Goal: Information Seeking & Learning: Learn about a topic

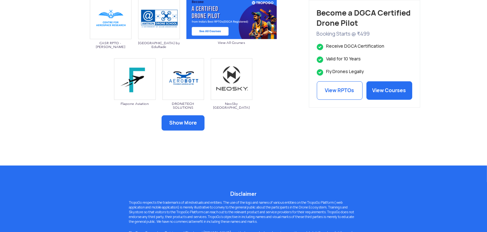
scroll to position [446, 0]
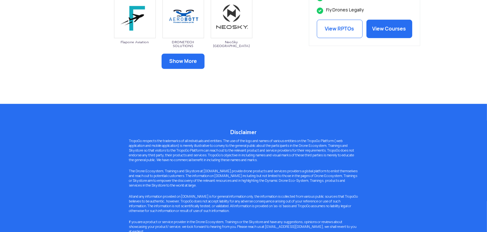
click at [190, 61] on button "Show More" at bounding box center [183, 61] width 43 height 15
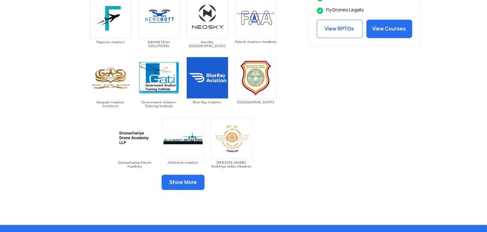
click at [187, 186] on button "Show More" at bounding box center [183, 182] width 43 height 15
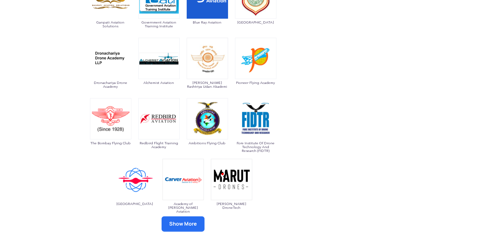
scroll to position [605, 0]
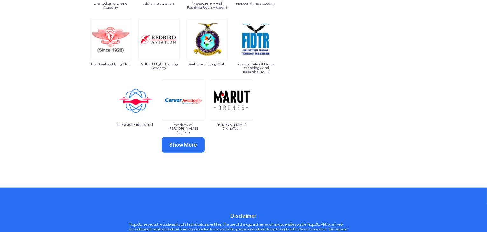
click at [190, 145] on button "Show More" at bounding box center [183, 145] width 43 height 15
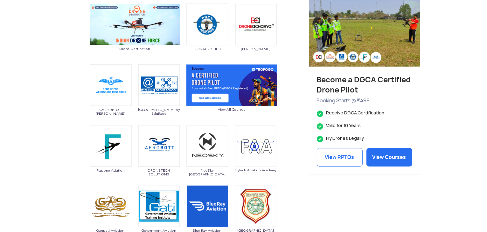
scroll to position [318, 0]
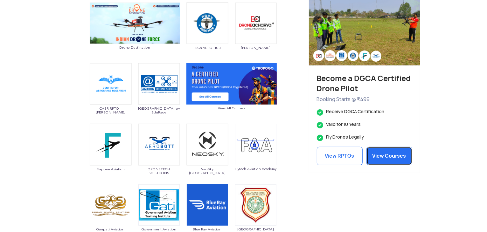
click at [391, 156] on link "View Courses" at bounding box center [390, 156] width 46 height 18
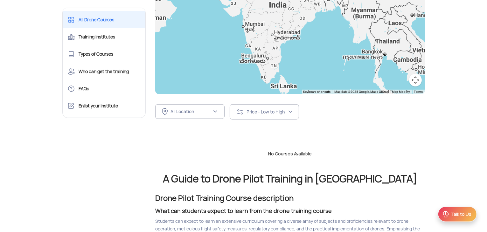
scroll to position [127, 0]
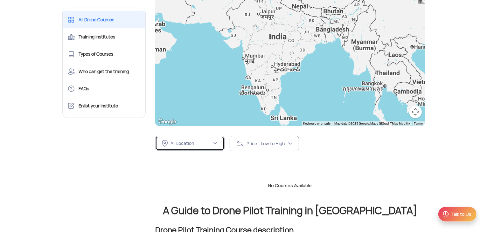
click at [214, 144] on img at bounding box center [215, 143] width 5 height 5
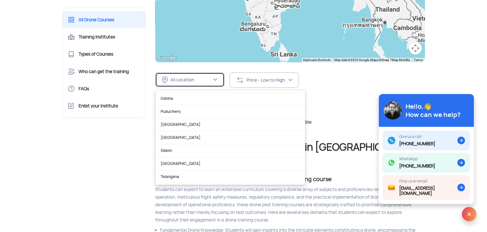
scroll to position [399, 0]
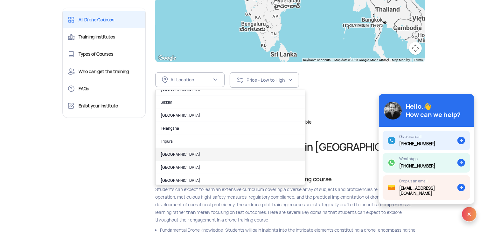
click at [195, 152] on link "[GEOGRAPHIC_DATA]" at bounding box center [231, 154] width 150 height 13
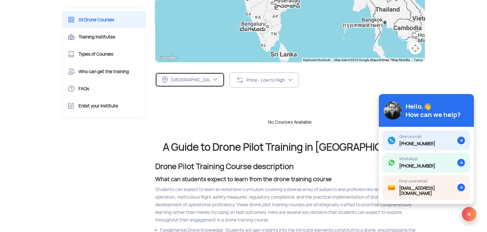
click at [215, 80] on img at bounding box center [215, 79] width 5 height 5
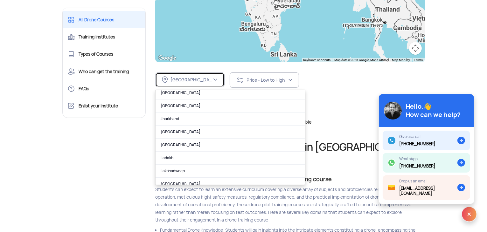
scroll to position [159, 0]
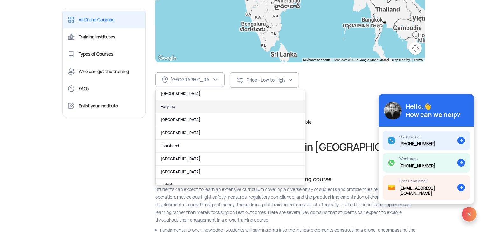
click at [178, 108] on link "Haryana" at bounding box center [231, 107] width 150 height 13
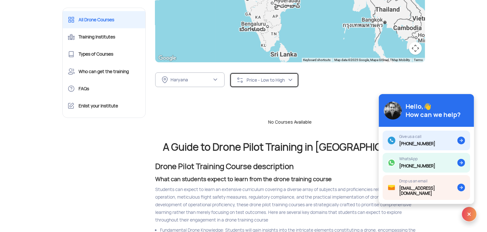
click at [280, 82] on div "Price - Low to High" at bounding box center [267, 80] width 41 height 6
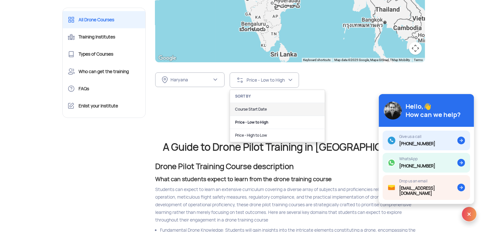
click at [260, 110] on link "Course Start Date" at bounding box center [277, 109] width 95 height 13
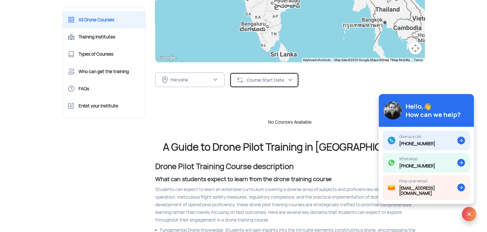
click at [283, 81] on div "Course Start Date" at bounding box center [267, 80] width 41 height 6
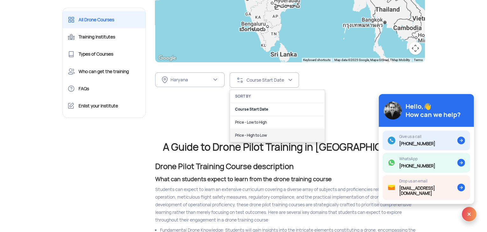
click at [257, 133] on link "Price - High to Low" at bounding box center [277, 135] width 95 height 13
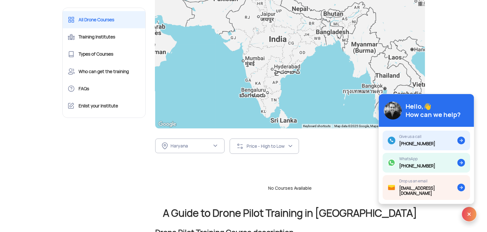
scroll to position [64, 0]
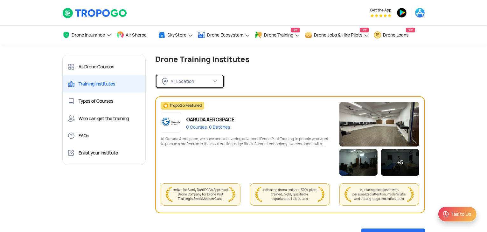
click at [217, 82] on img at bounding box center [215, 81] width 5 height 5
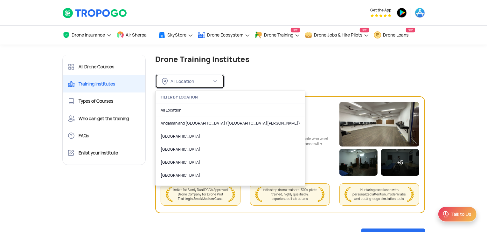
click at [217, 82] on img at bounding box center [215, 81] width 5 height 5
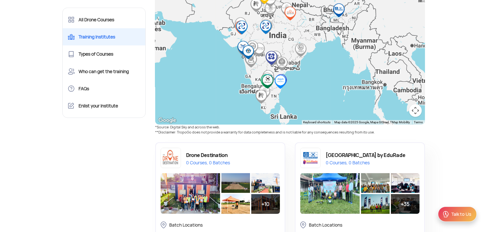
scroll to position [255, 0]
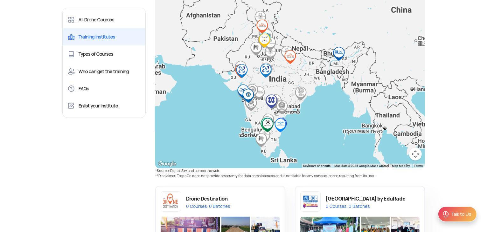
click at [264, 37] on img "Droneverse Aviation" at bounding box center [265, 40] width 14 height 14
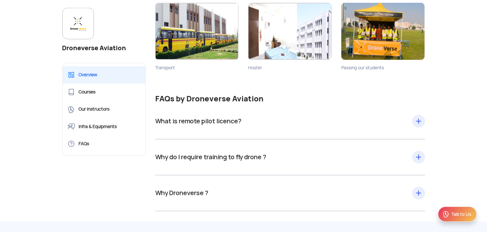
scroll to position [1242, 0]
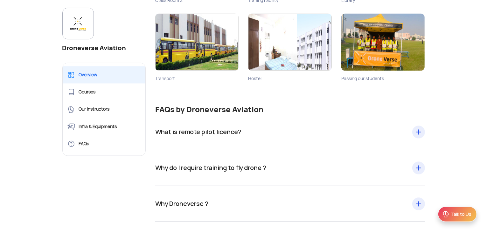
click at [421, 132] on div "What is remote pilot licence? The equivalent of a vehicle driver's license is a…" at bounding box center [290, 132] width 270 height 36
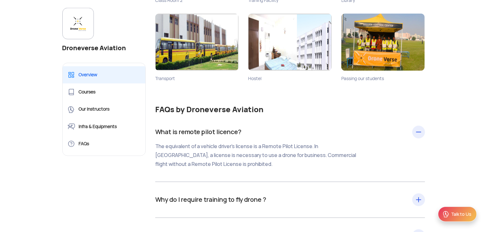
scroll to position [1337, 0]
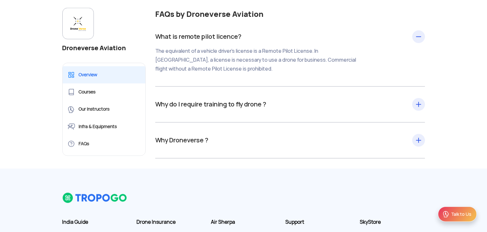
click at [416, 103] on div "Why do I require training to fly drone ? Drone pilot training is essential if y…" at bounding box center [290, 105] width 270 height 36
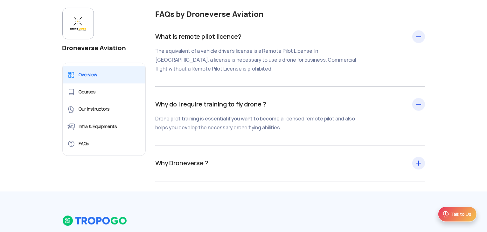
click at [415, 163] on div "Why Droneverse ? We offer first-rate instruction and a great environment for th…" at bounding box center [290, 163] width 270 height 36
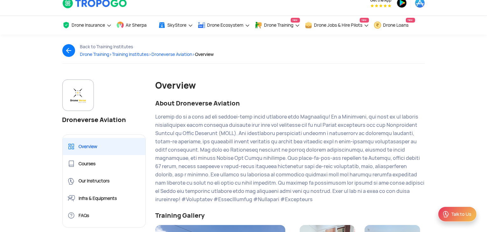
scroll to position [0, 0]
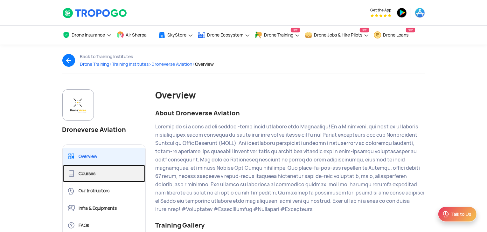
click at [85, 172] on link "Courses" at bounding box center [104, 173] width 83 height 17
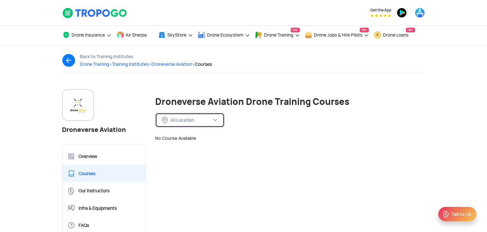
click at [216, 120] on img at bounding box center [215, 120] width 5 height 5
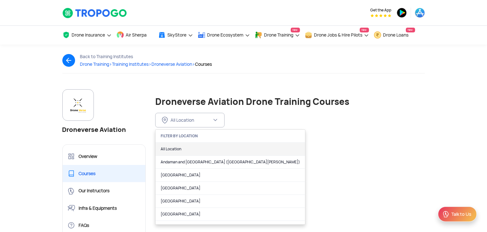
click at [178, 148] on link "All Location" at bounding box center [231, 149] width 150 height 13
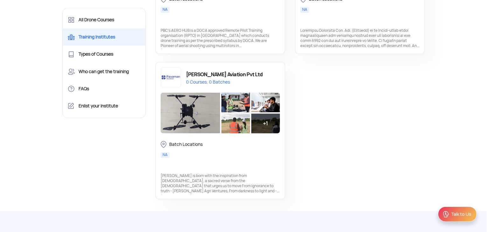
scroll to position [1305, 0]
